Goal: Information Seeking & Learning: Learn about a topic

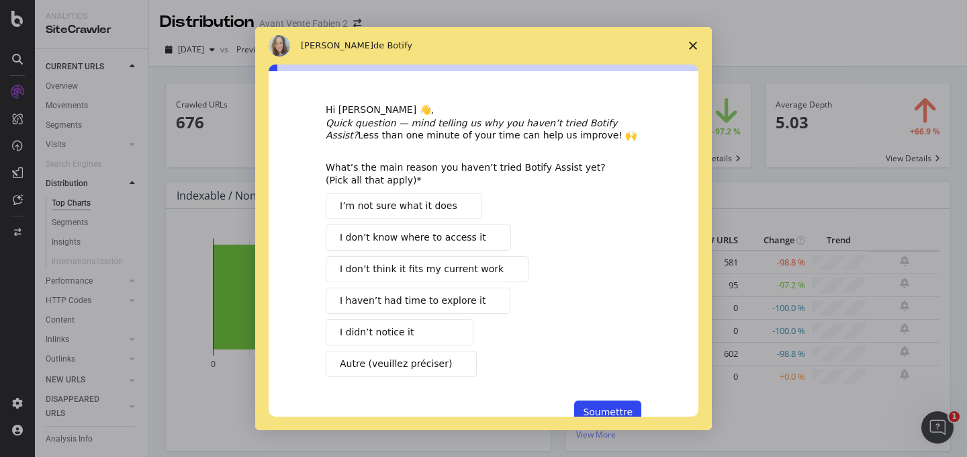
click at [685, 56] on span "Fermer l'enquête" at bounding box center [693, 46] width 38 height 38
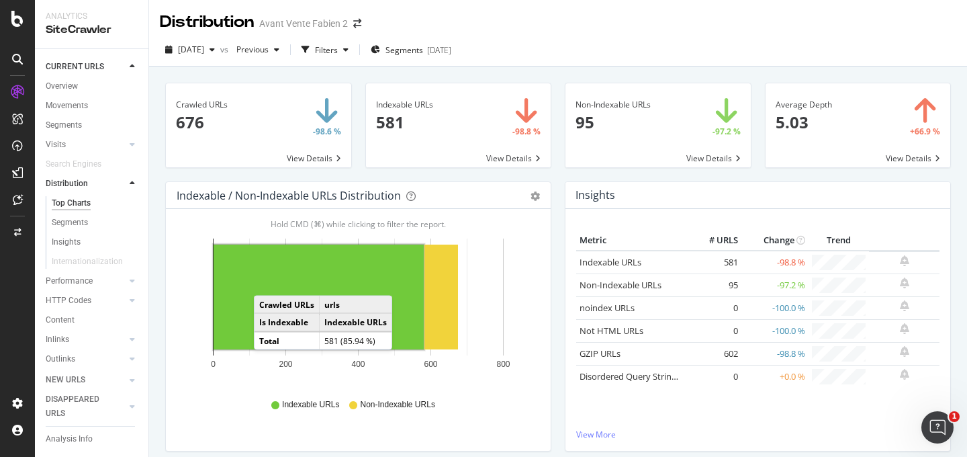
click at [267, 282] on rect "A chart." at bounding box center [319, 296] width 210 height 105
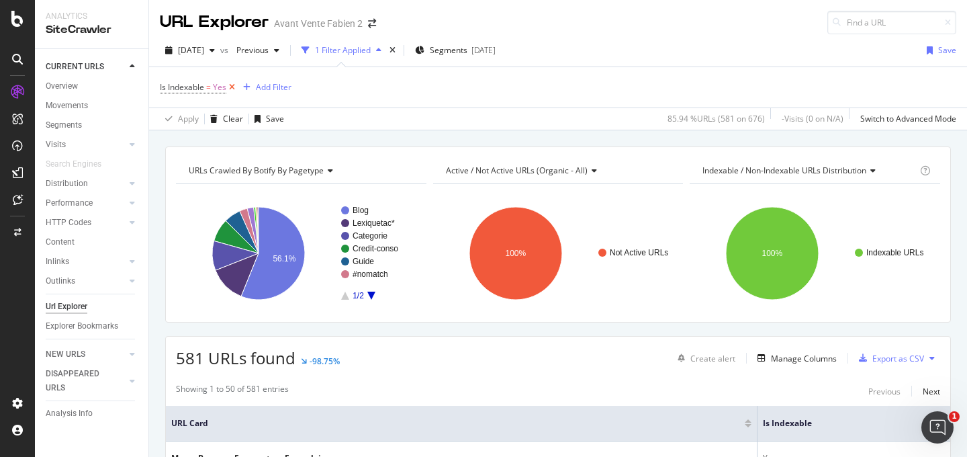
click at [236, 89] on icon at bounding box center [231, 87] width 11 height 13
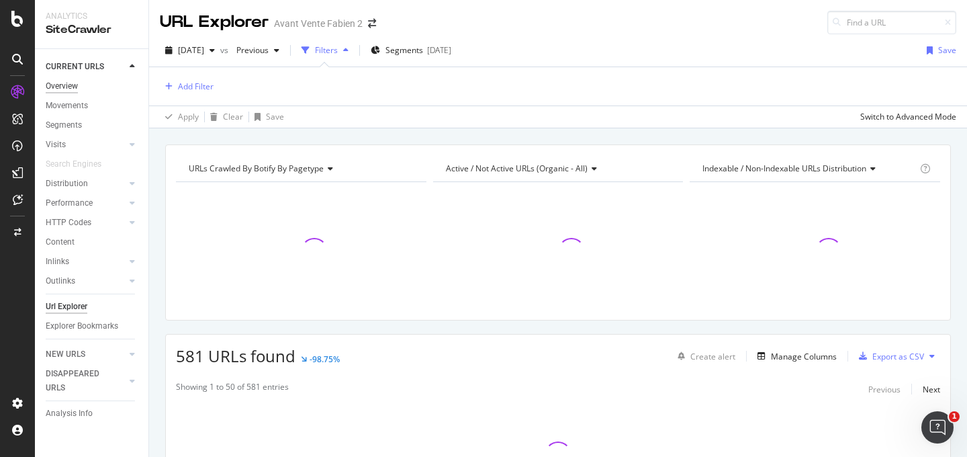
click at [61, 91] on div "Overview" at bounding box center [62, 86] width 32 height 14
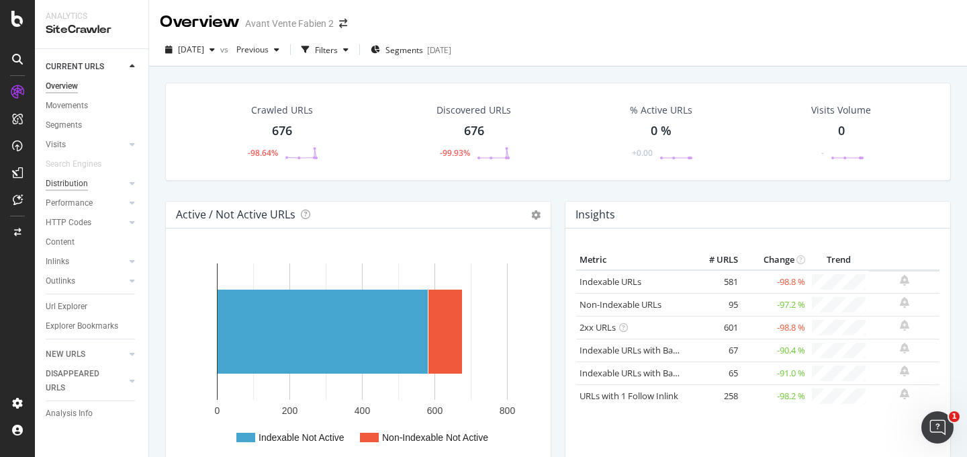
click at [69, 186] on div "Distribution" at bounding box center [67, 184] width 42 height 14
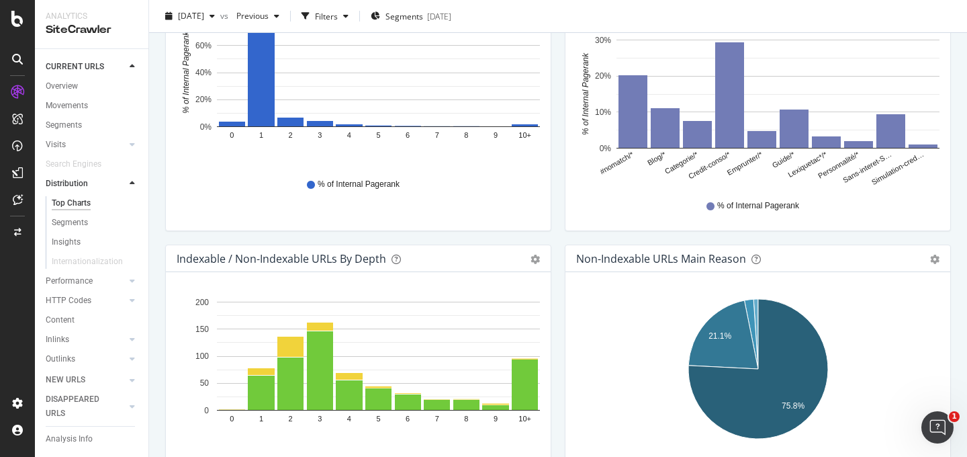
scroll to position [630, 0]
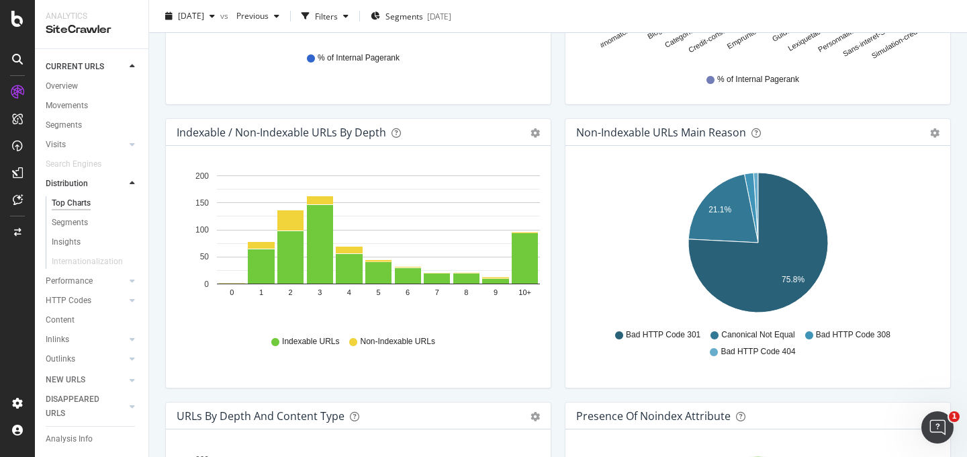
click at [538, 140] on div "Indexable / Non-Indexable URLs by Depth Bar (by Value) Bar (by Percentage) Tabl…" at bounding box center [358, 132] width 385 height 27
click at [538, 136] on icon "gear" at bounding box center [534, 132] width 9 height 9
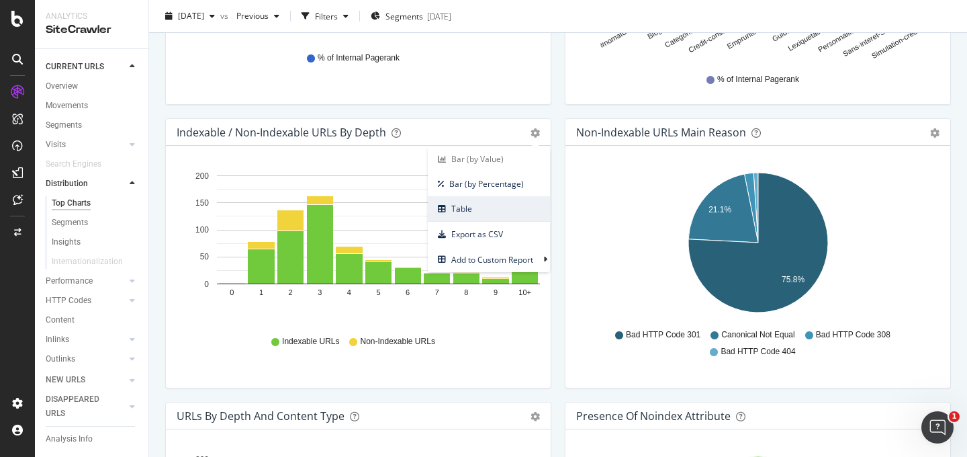
click at [506, 207] on span "Table" at bounding box center [489, 208] width 122 height 18
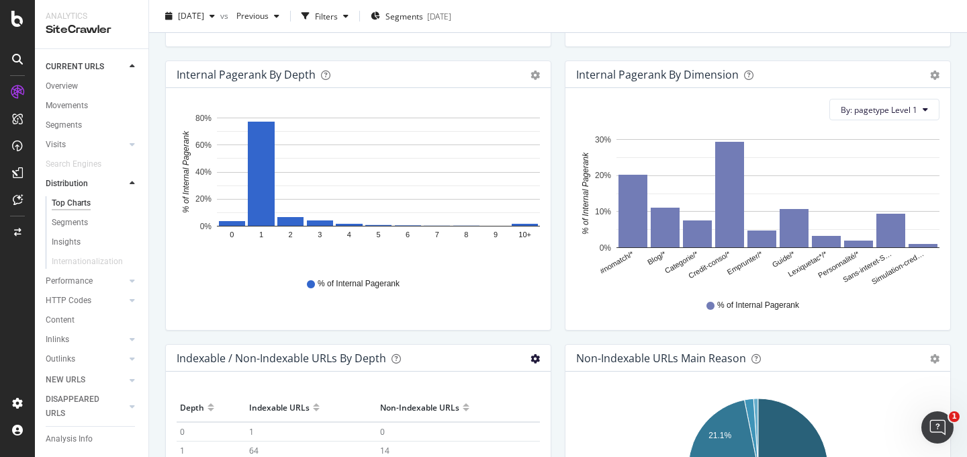
scroll to position [404, 0]
click at [538, 77] on icon "gear" at bounding box center [534, 75] width 9 height 9
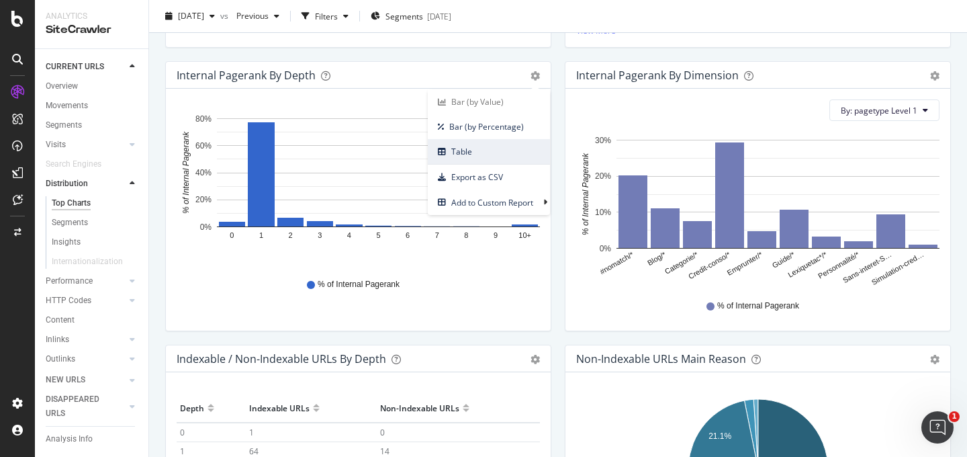
click at [529, 142] on span "Table" at bounding box center [489, 151] width 122 height 18
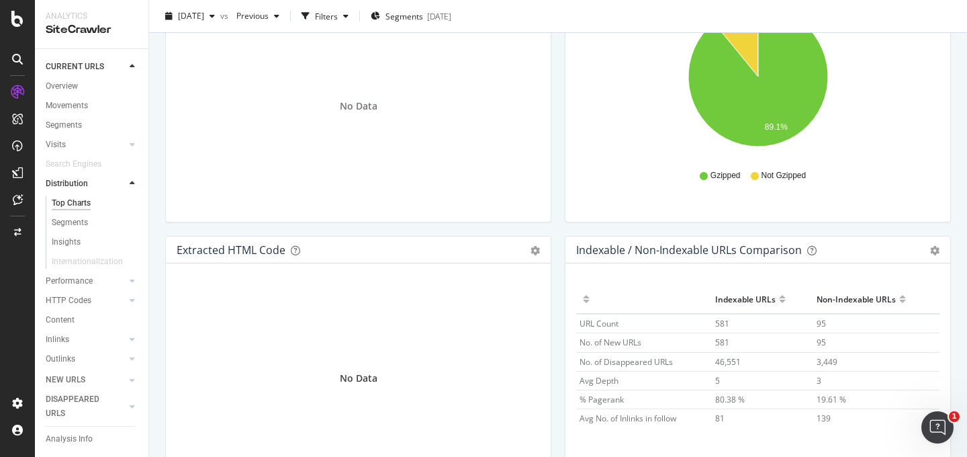
scroll to position [2038, 0]
